Goal: Information Seeking & Learning: Learn about a topic

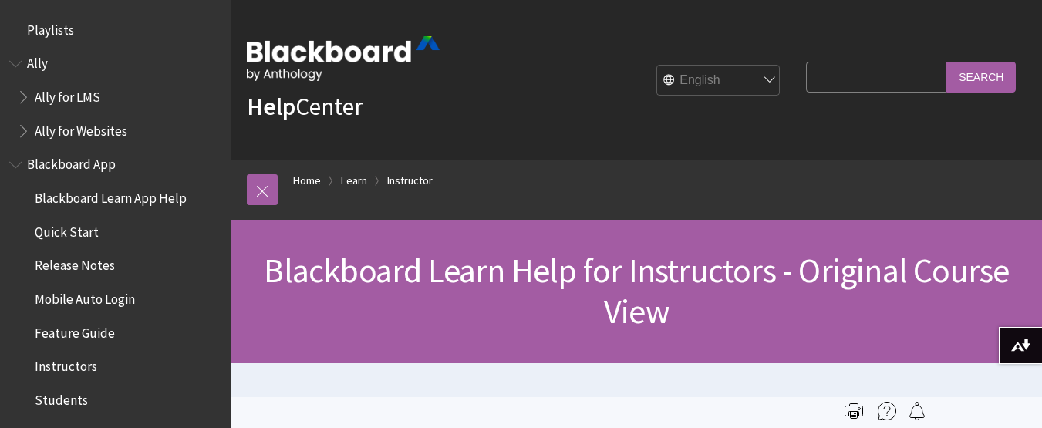
scroll to position [1900, 0]
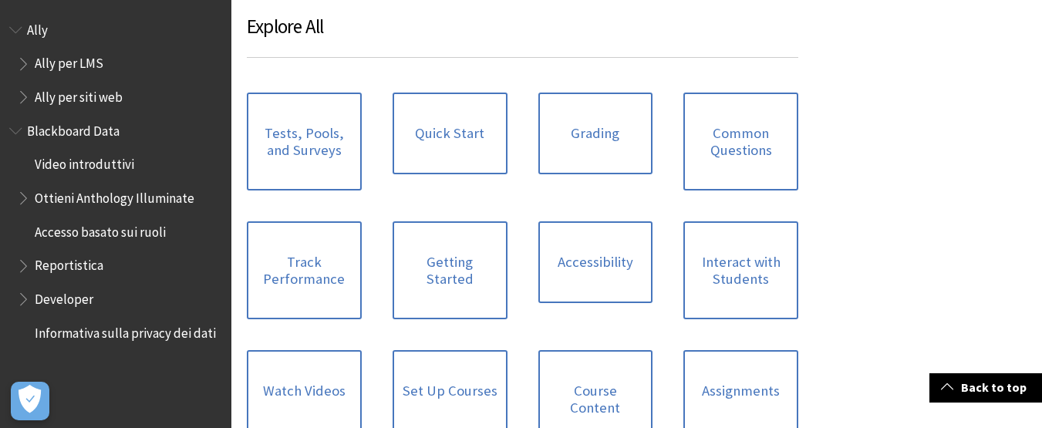
scroll to position [1234, 0]
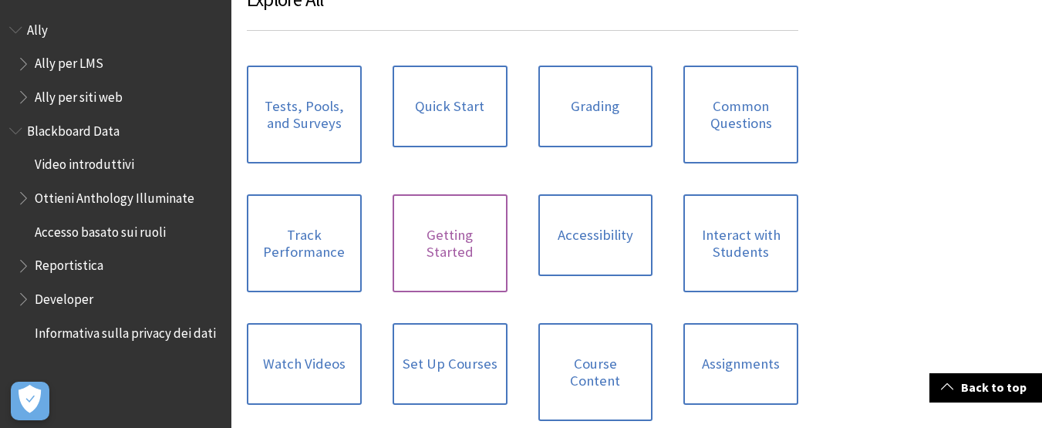
click at [452, 230] on link "Getting Started" at bounding box center [450, 243] width 115 height 98
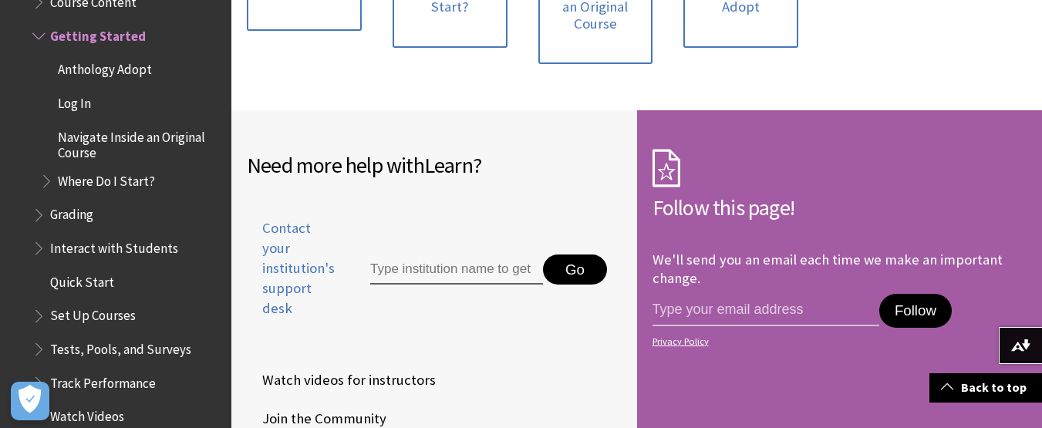
scroll to position [617, 0]
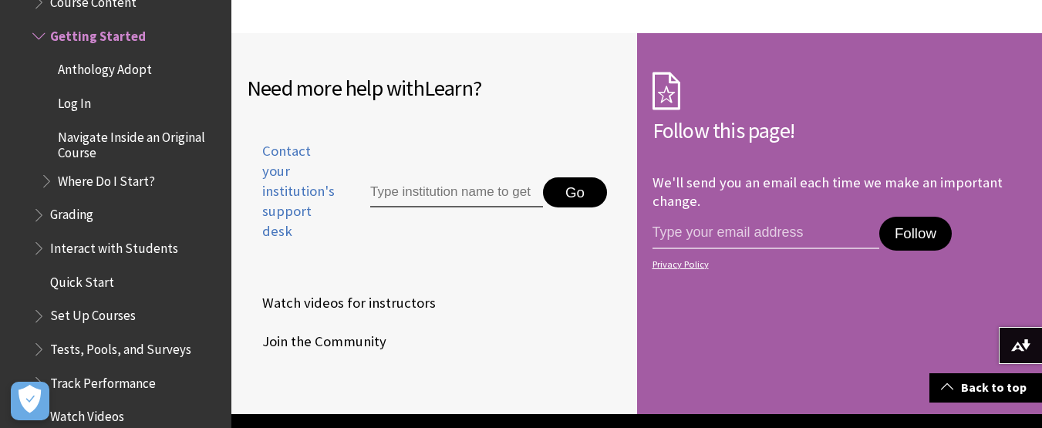
click at [405, 302] on span "Watch videos for instructors" at bounding box center [341, 303] width 189 height 23
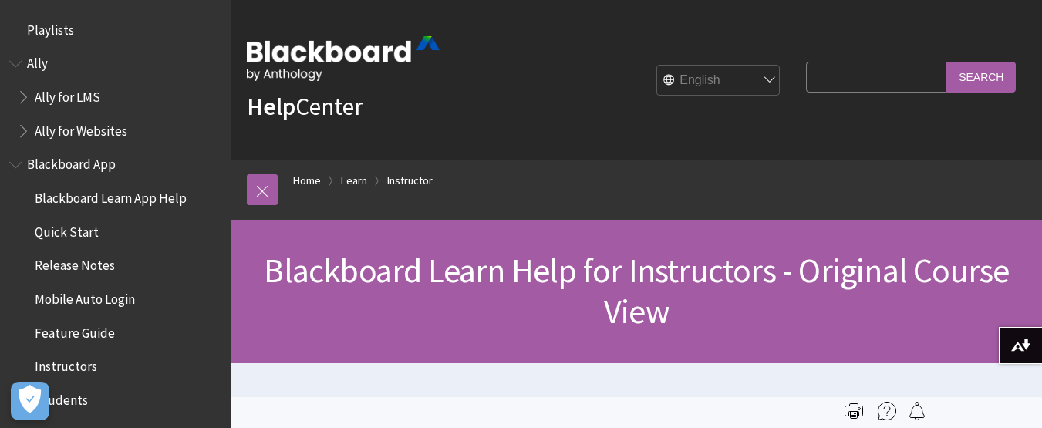
scroll to position [1900, 0]
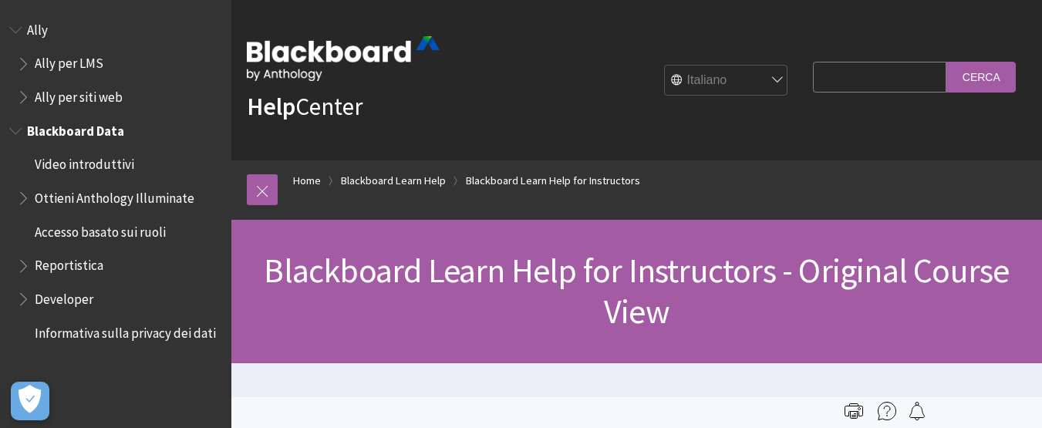
click at [120, 161] on span "Video introduttivi" at bounding box center [84, 162] width 99 height 21
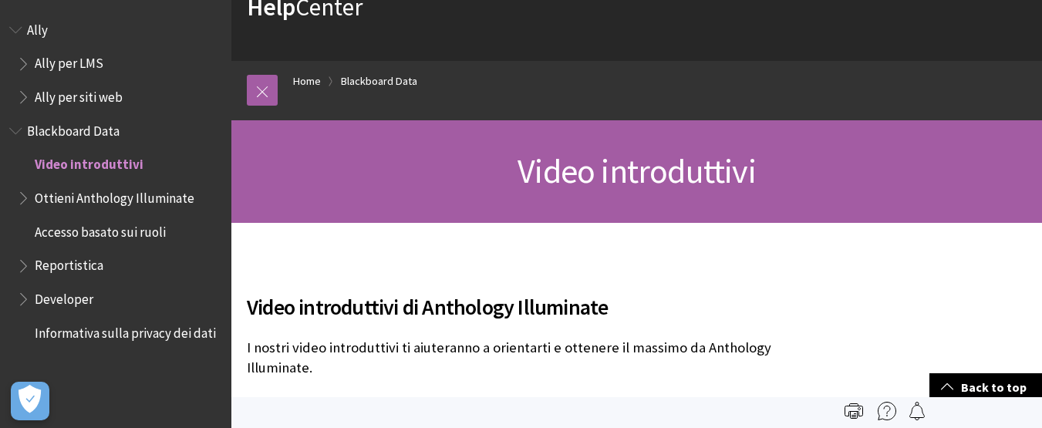
scroll to position [77, 0]
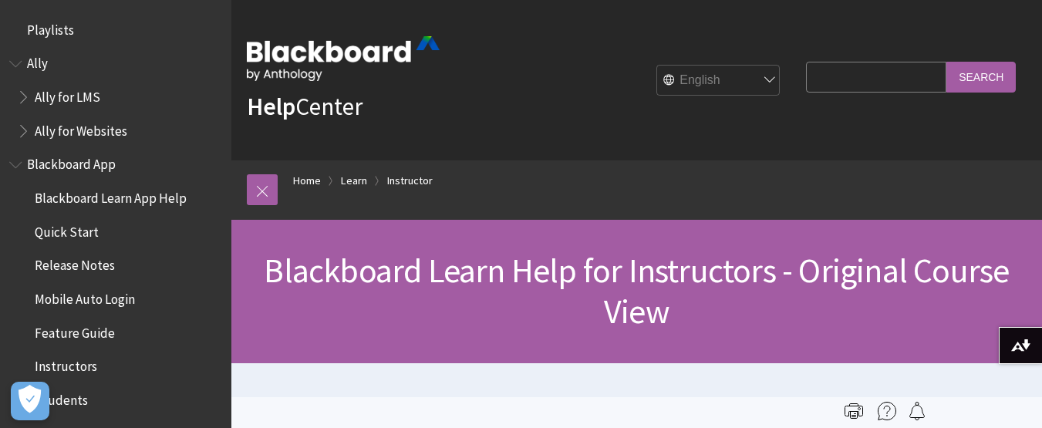
scroll to position [1900, 0]
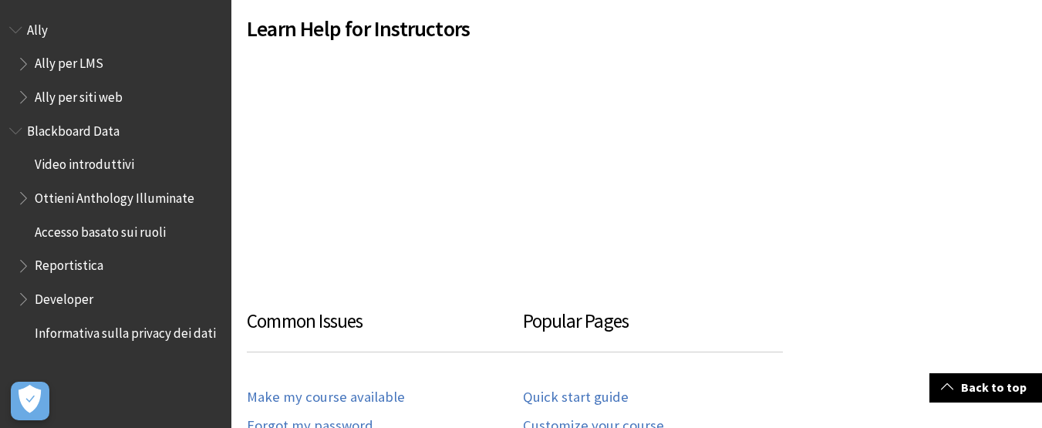
scroll to position [617, 0]
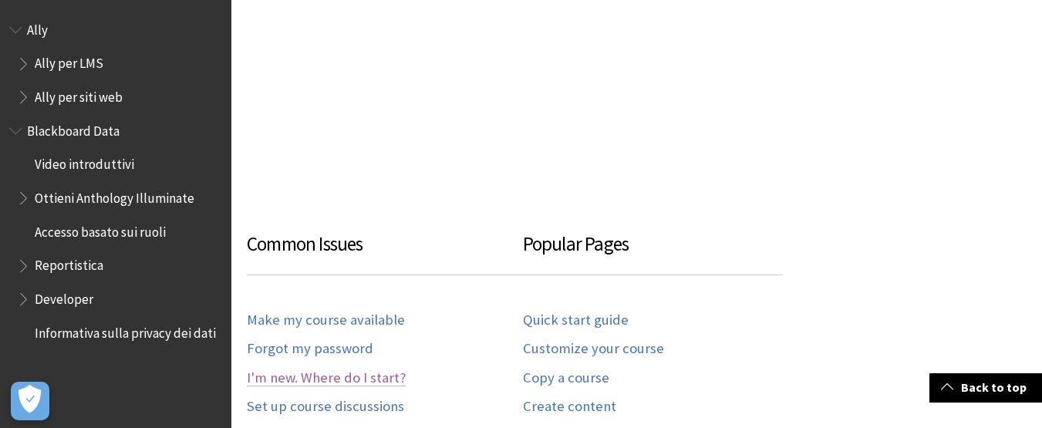
click at [362, 378] on link "I'm new. Where do I start?" at bounding box center [326, 378] width 159 height 18
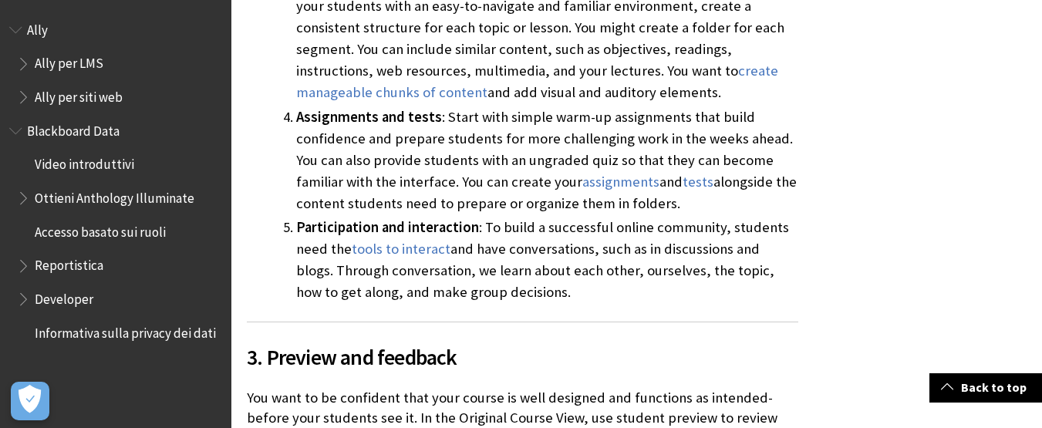
scroll to position [5013, 0]
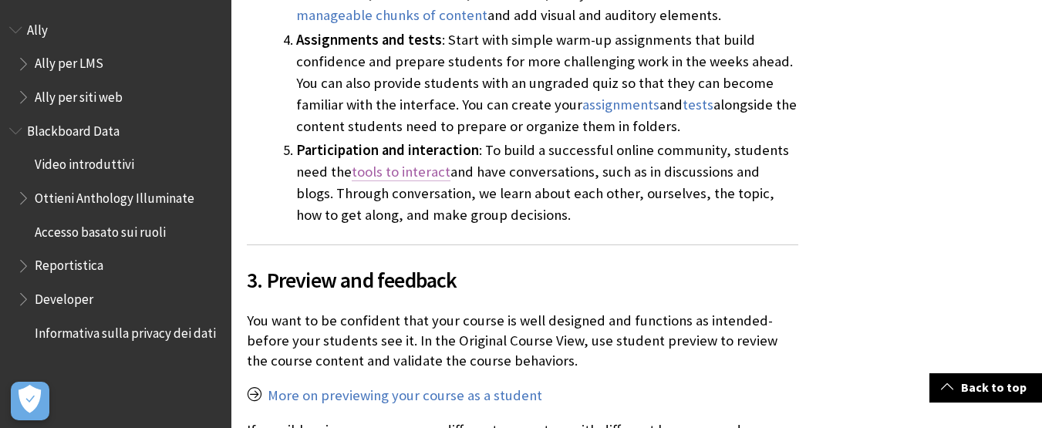
click at [433, 163] on link "tools to interact" at bounding box center [401, 172] width 99 height 19
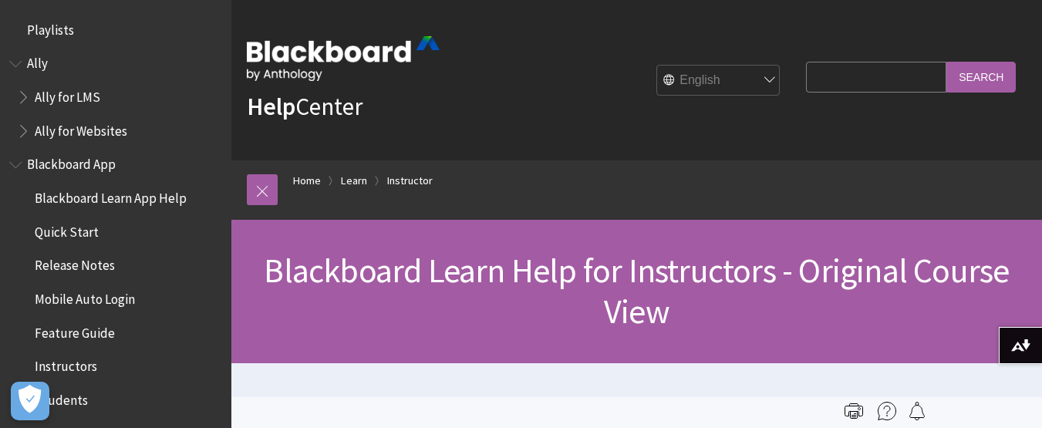
scroll to position [1900, 0]
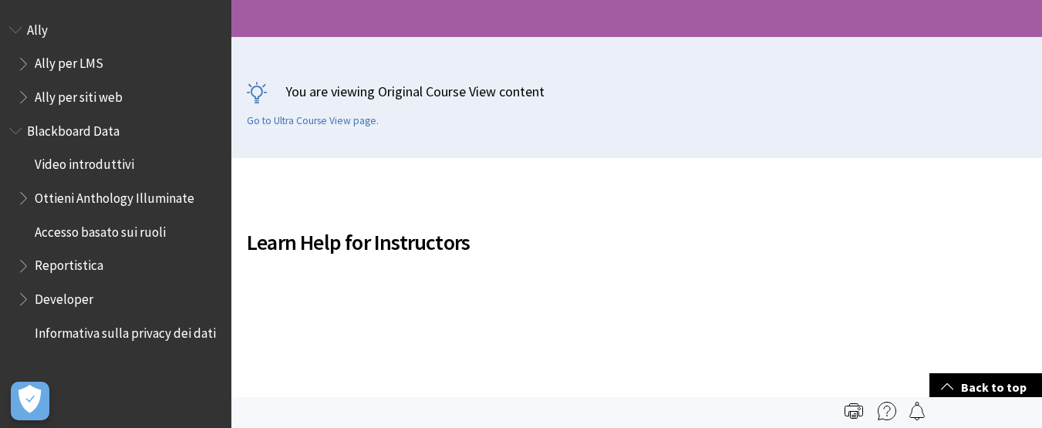
scroll to position [308, 0]
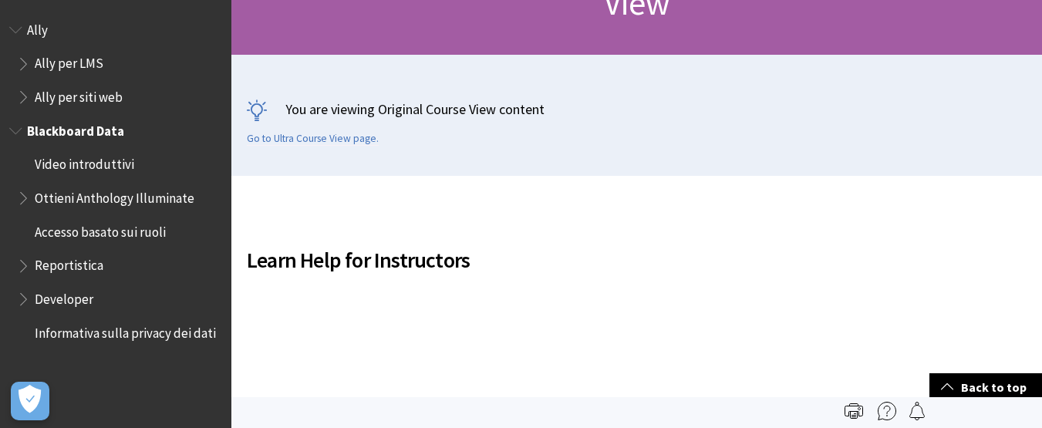
click at [116, 163] on span "Video introduttivi" at bounding box center [84, 162] width 99 height 21
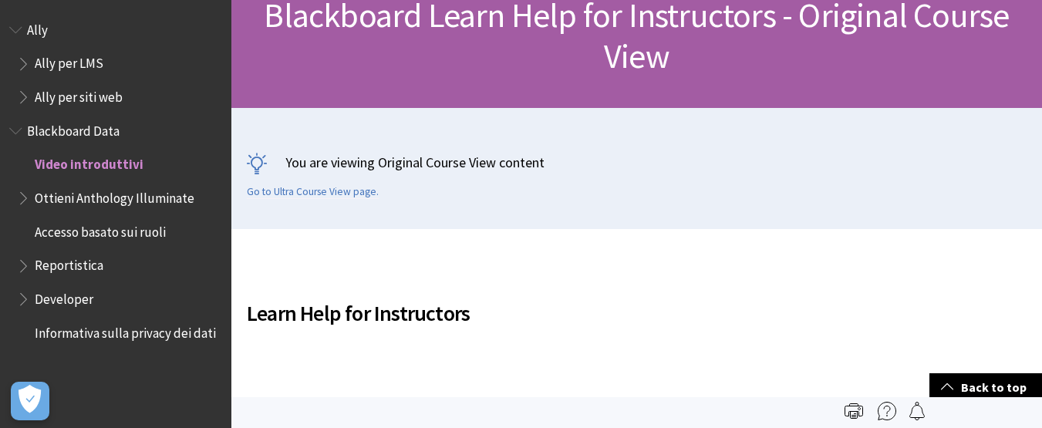
scroll to position [77, 0]
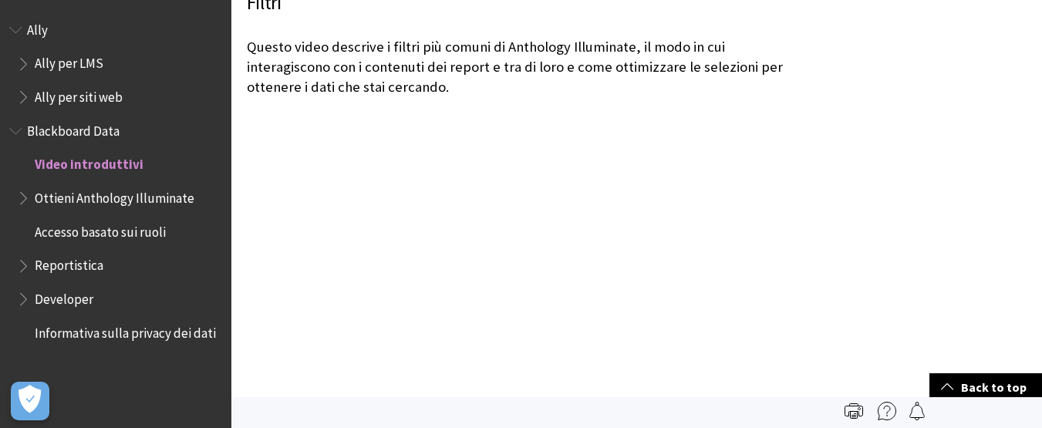
scroll to position [1388, 0]
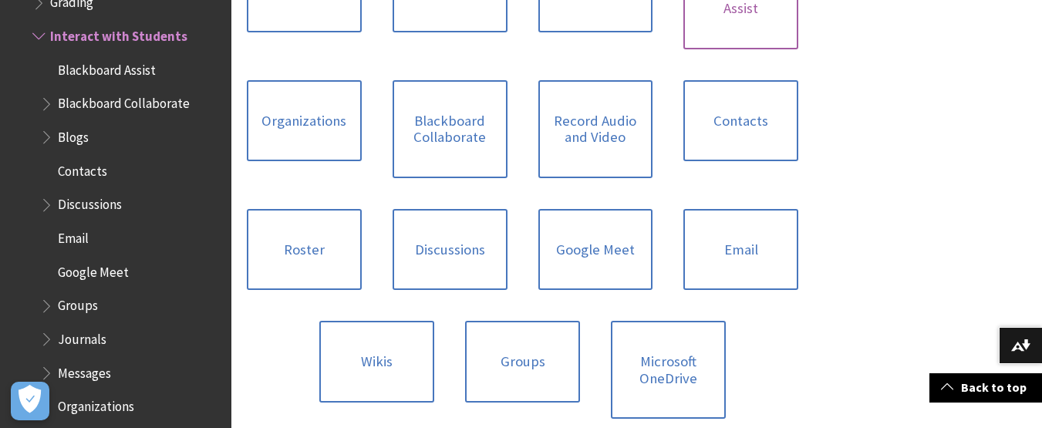
scroll to position [540, 0]
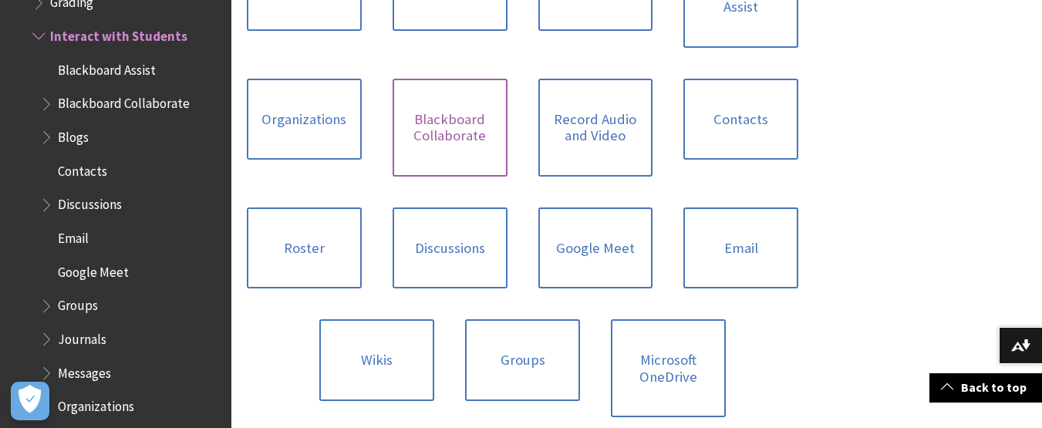
click at [439, 152] on link "Blackboard Collaborate" at bounding box center [450, 128] width 115 height 98
